Goal: Task Accomplishment & Management: Manage account settings

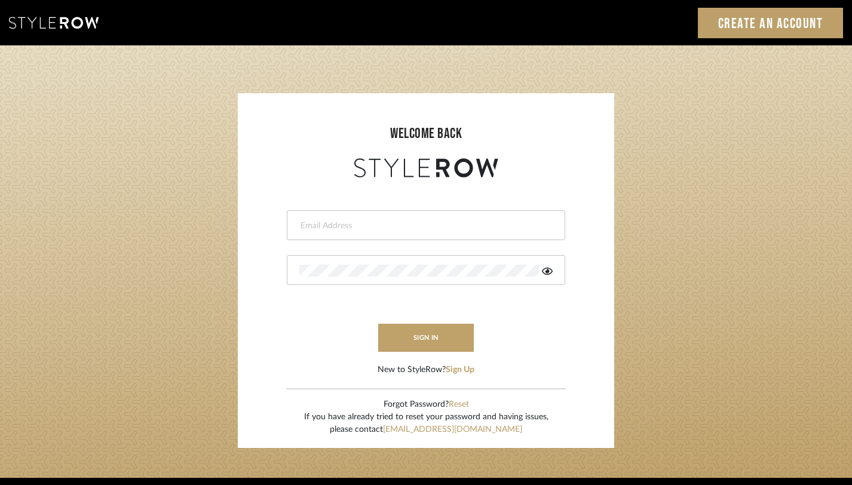
click at [433, 238] on div at bounding box center [426, 225] width 278 height 30
click at [382, 228] on input "email" at bounding box center [424, 226] width 250 height 12
type input "janelli@tfoxproductions.com"
click at [387, 262] on div at bounding box center [426, 270] width 278 height 30
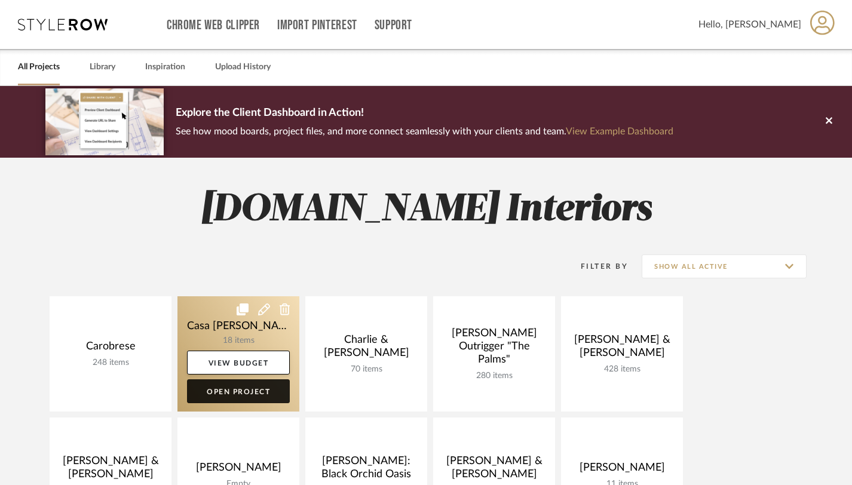
click at [236, 390] on link "Open Project" at bounding box center [238, 391] width 103 height 24
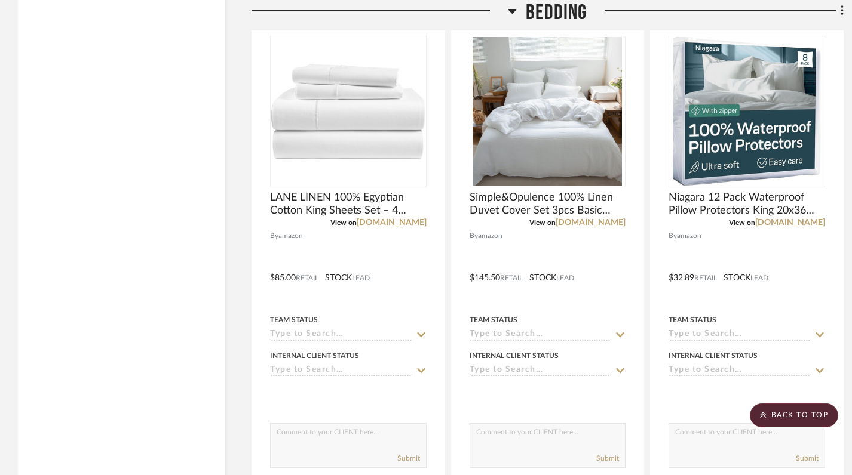
scroll to position [3121, 0]
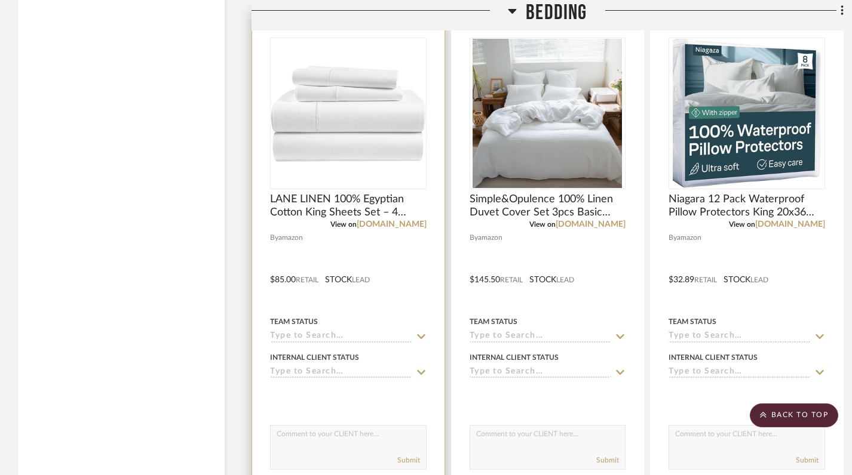
click at [355, 168] on div "0" at bounding box center [349, 113] width 156 height 150
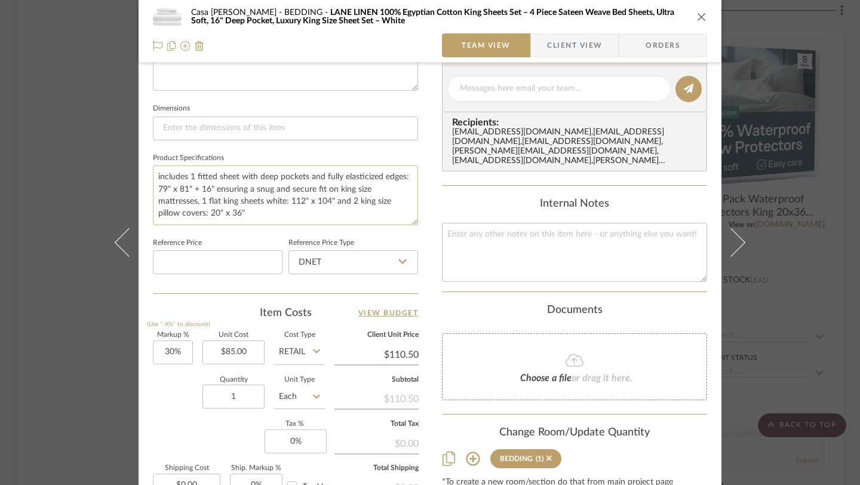
scroll to position [504, 0]
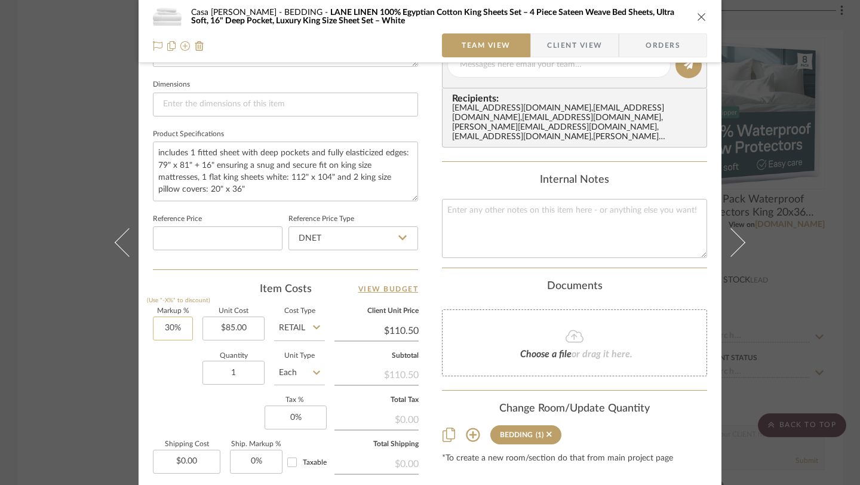
type input "30"
click at [185, 328] on input "30" at bounding box center [173, 328] width 40 height 24
click at [235, 376] on input "1" at bounding box center [233, 373] width 62 height 24
type input "0%"
type input "$85.00"
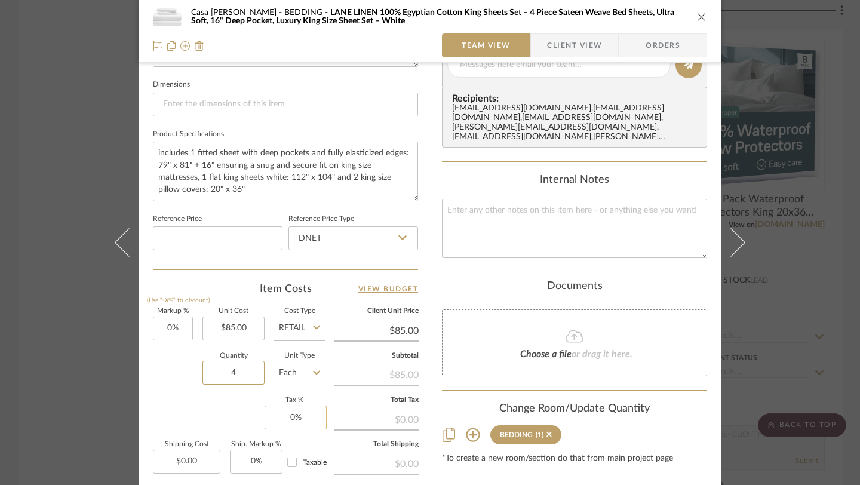
type input "4"
type input "0"
click at [265, 409] on input "0" at bounding box center [296, 417] width 62 height 24
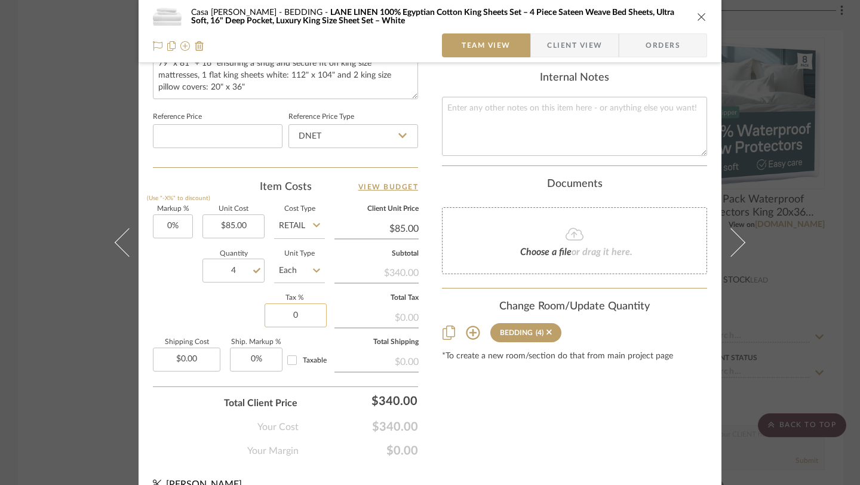
scroll to position [625, 0]
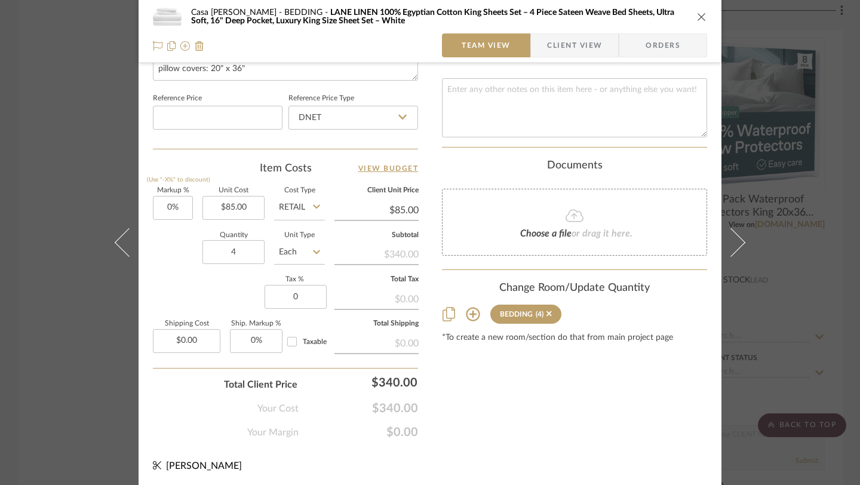
type input "0%"
click at [697, 18] on icon "close" at bounding box center [702, 17] width 10 height 10
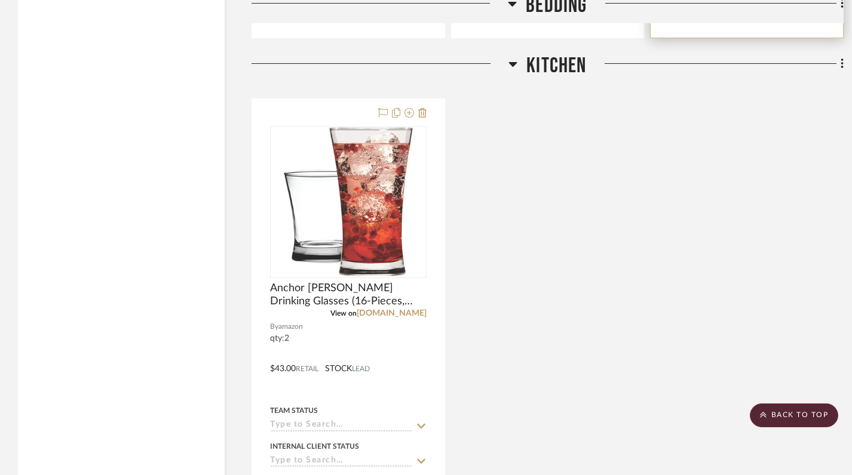
scroll to position [3687, 0]
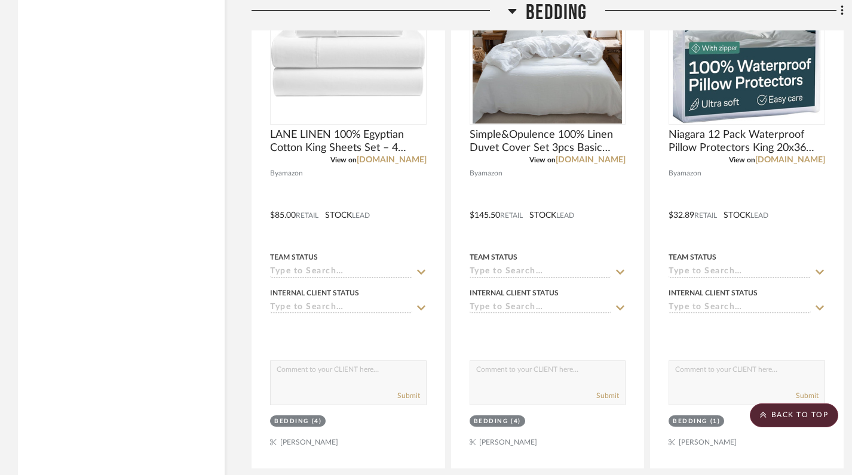
scroll to position [3183, 0]
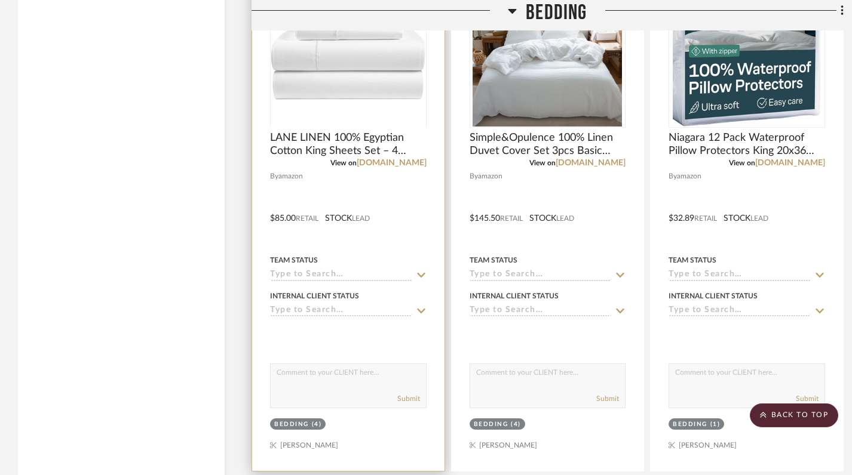
click at [385, 92] on div at bounding box center [348, 127] width 156 height 302
click at [358, 93] on img "0" at bounding box center [348, 52] width 154 height 96
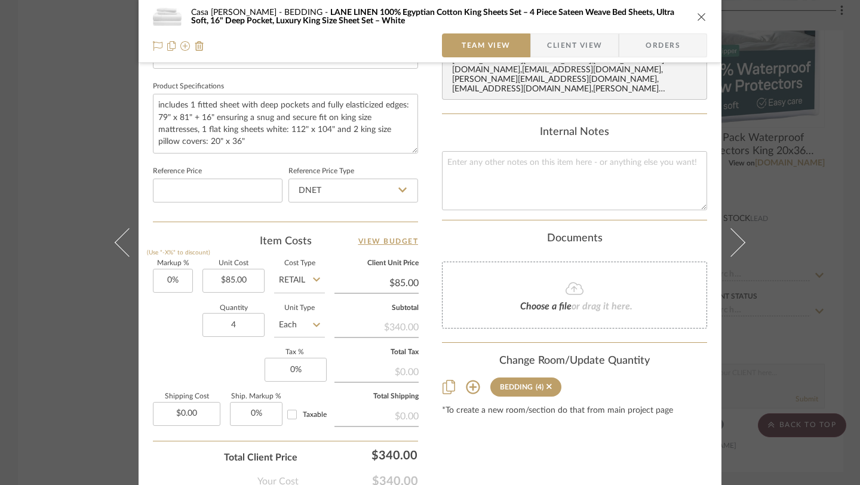
scroll to position [565, 0]
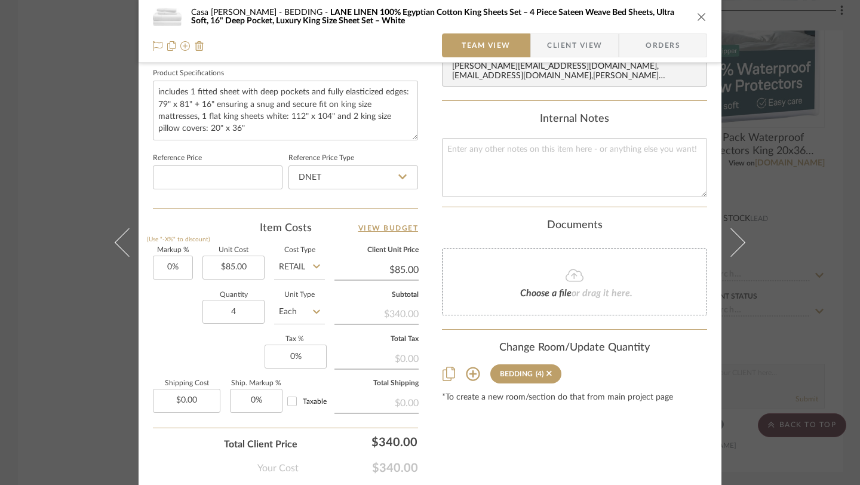
click at [398, 179] on icon at bounding box center [402, 177] width 8 height 10
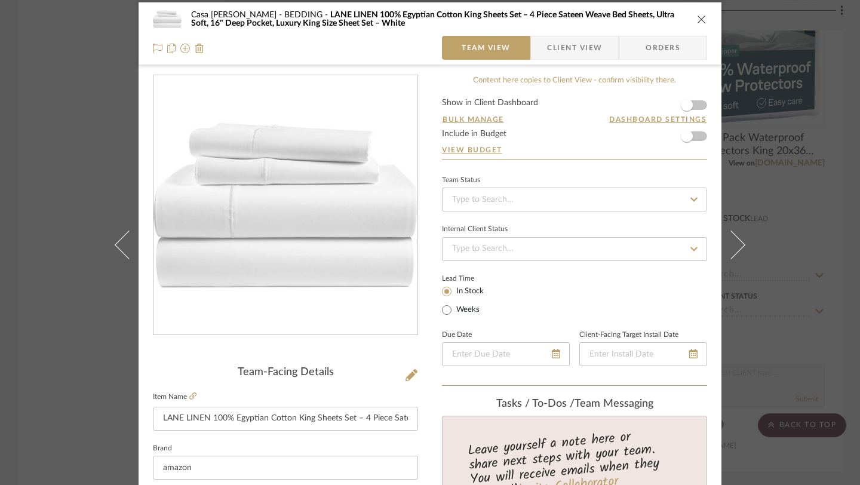
scroll to position [0, 0]
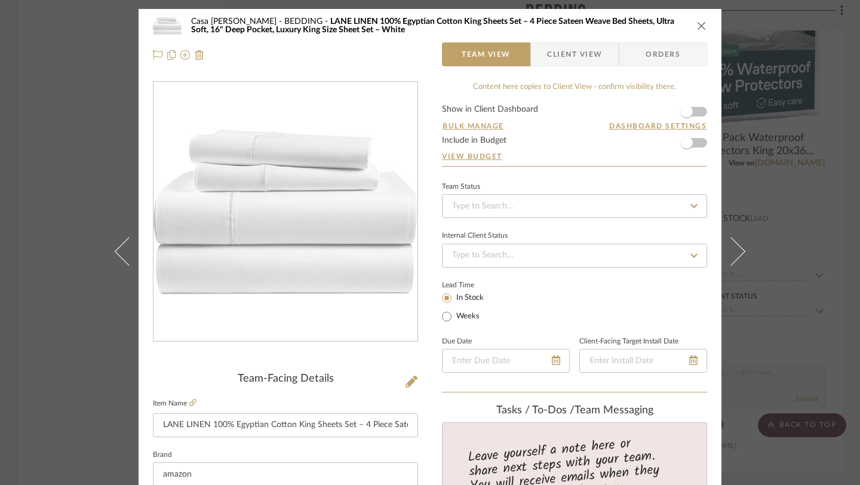
click at [697, 27] on icon "close" at bounding box center [702, 26] width 10 height 10
